Goal: Check status: Check status

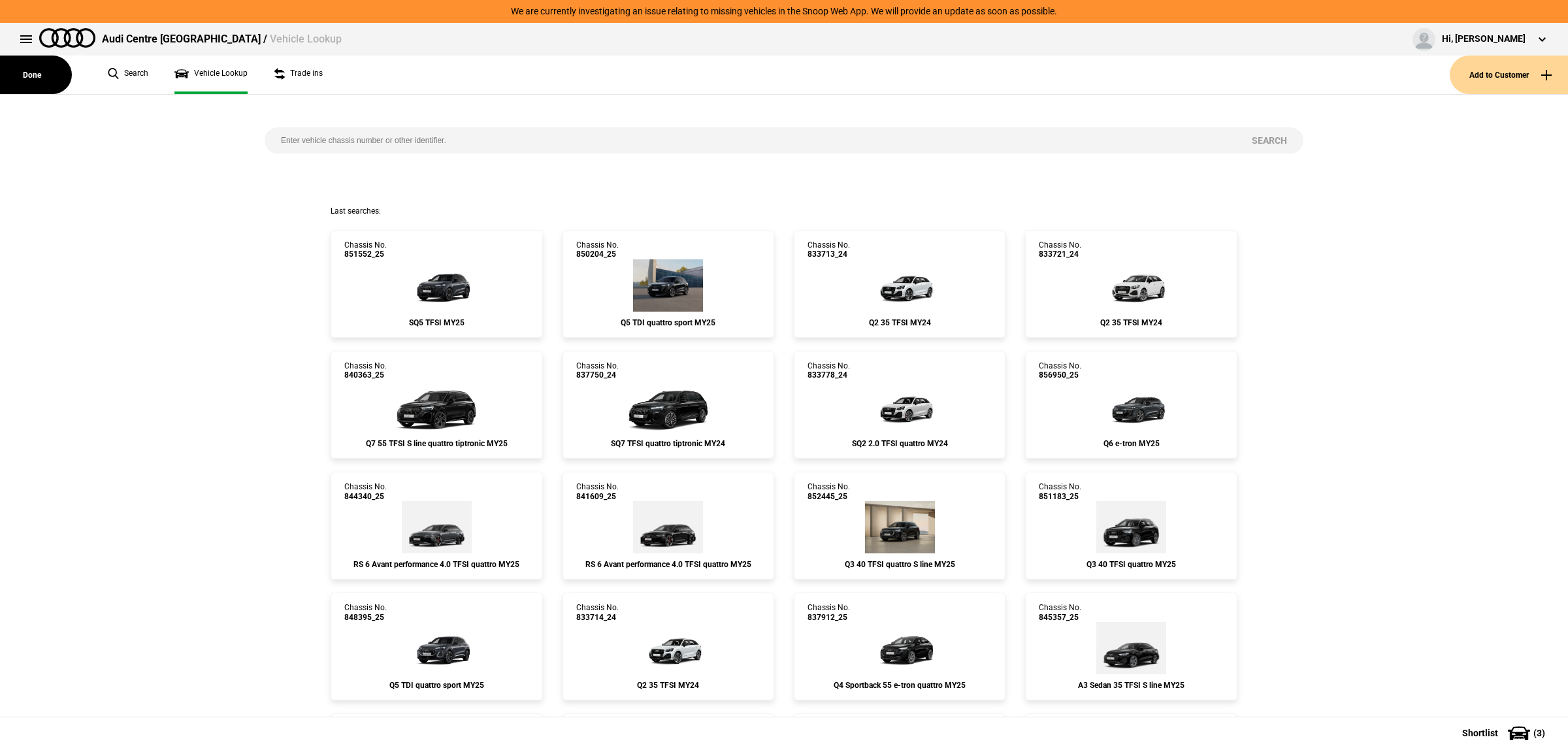
click at [546, 138] on input "search" at bounding box center [750, 140] width 970 height 26
paste input "843303"
type input "843303"
click at [1265, 136] on button "Search" at bounding box center [1270, 140] width 68 height 26
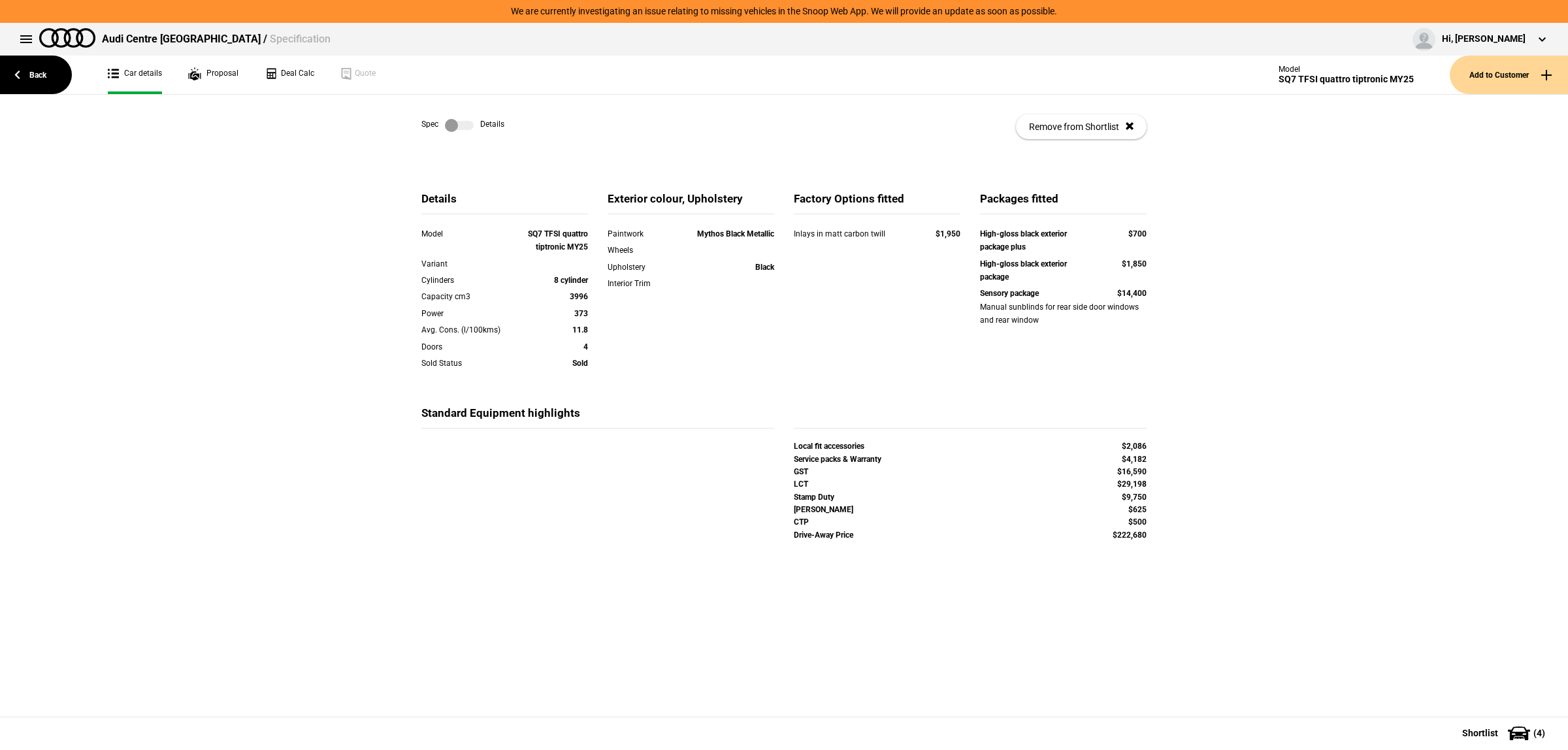
click at [459, 127] on label at bounding box center [459, 125] width 28 height 13
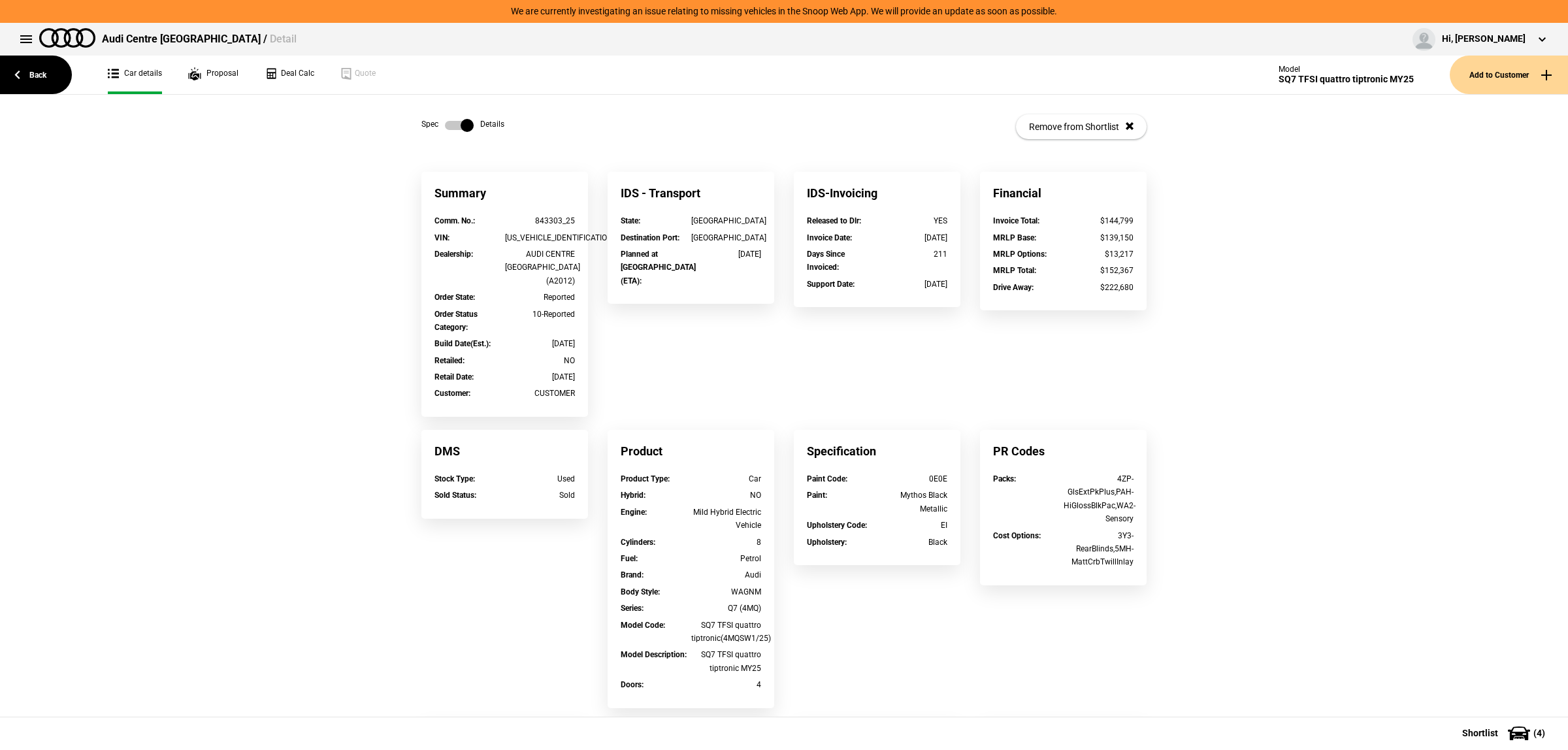
click at [459, 127] on label at bounding box center [459, 125] width 28 height 13
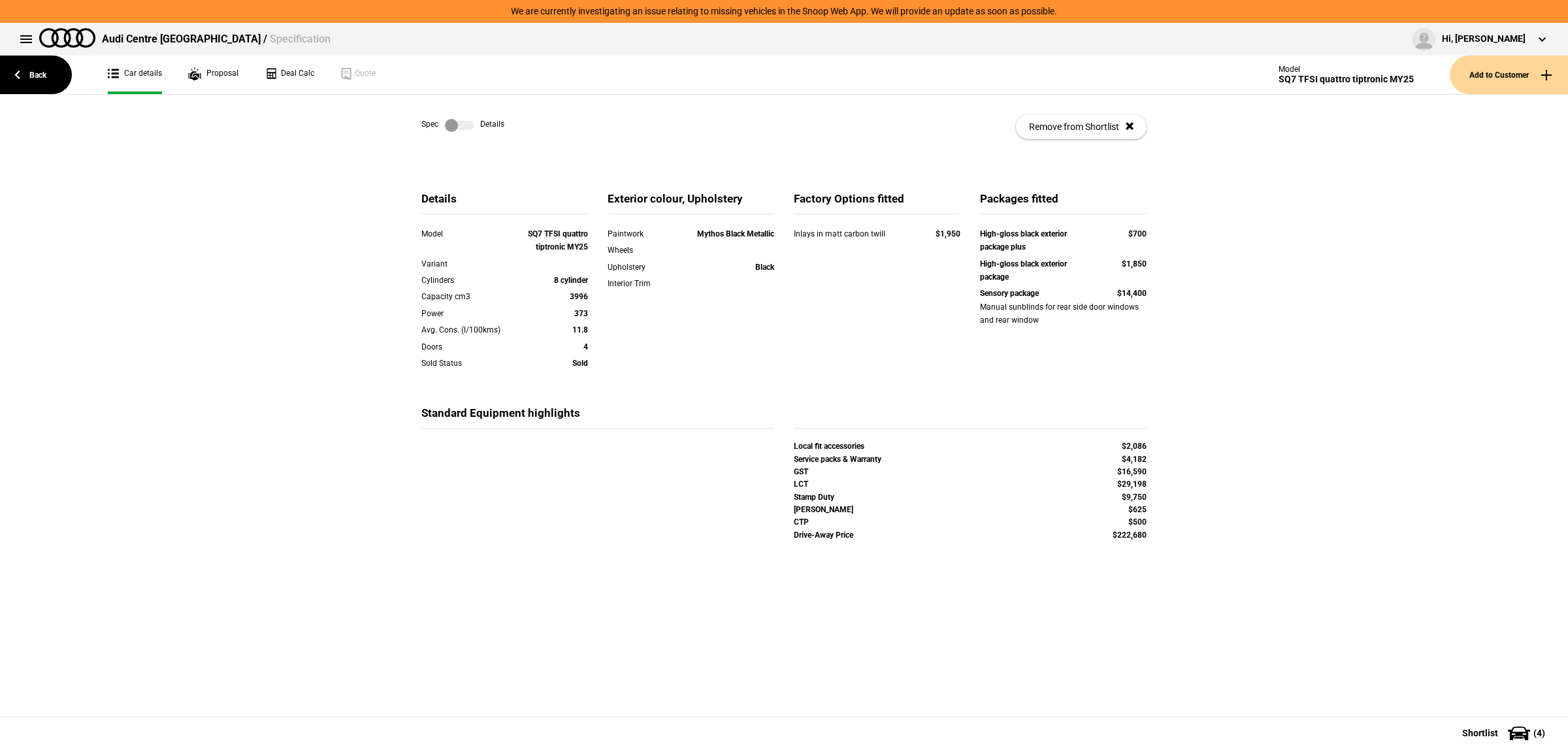
click at [459, 127] on label at bounding box center [459, 125] width 28 height 13
